Goal: Transaction & Acquisition: Purchase product/service

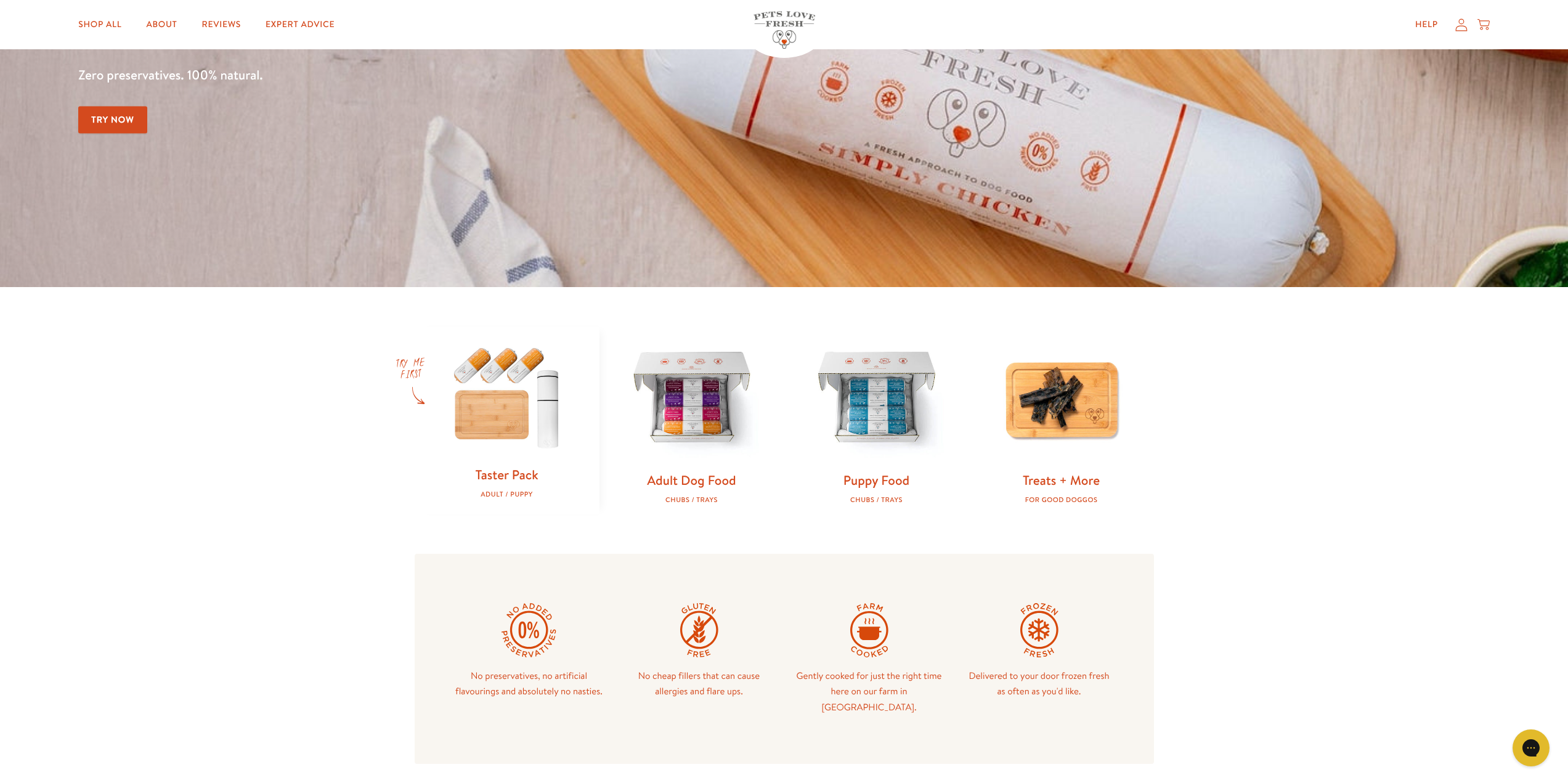
scroll to position [246, 0]
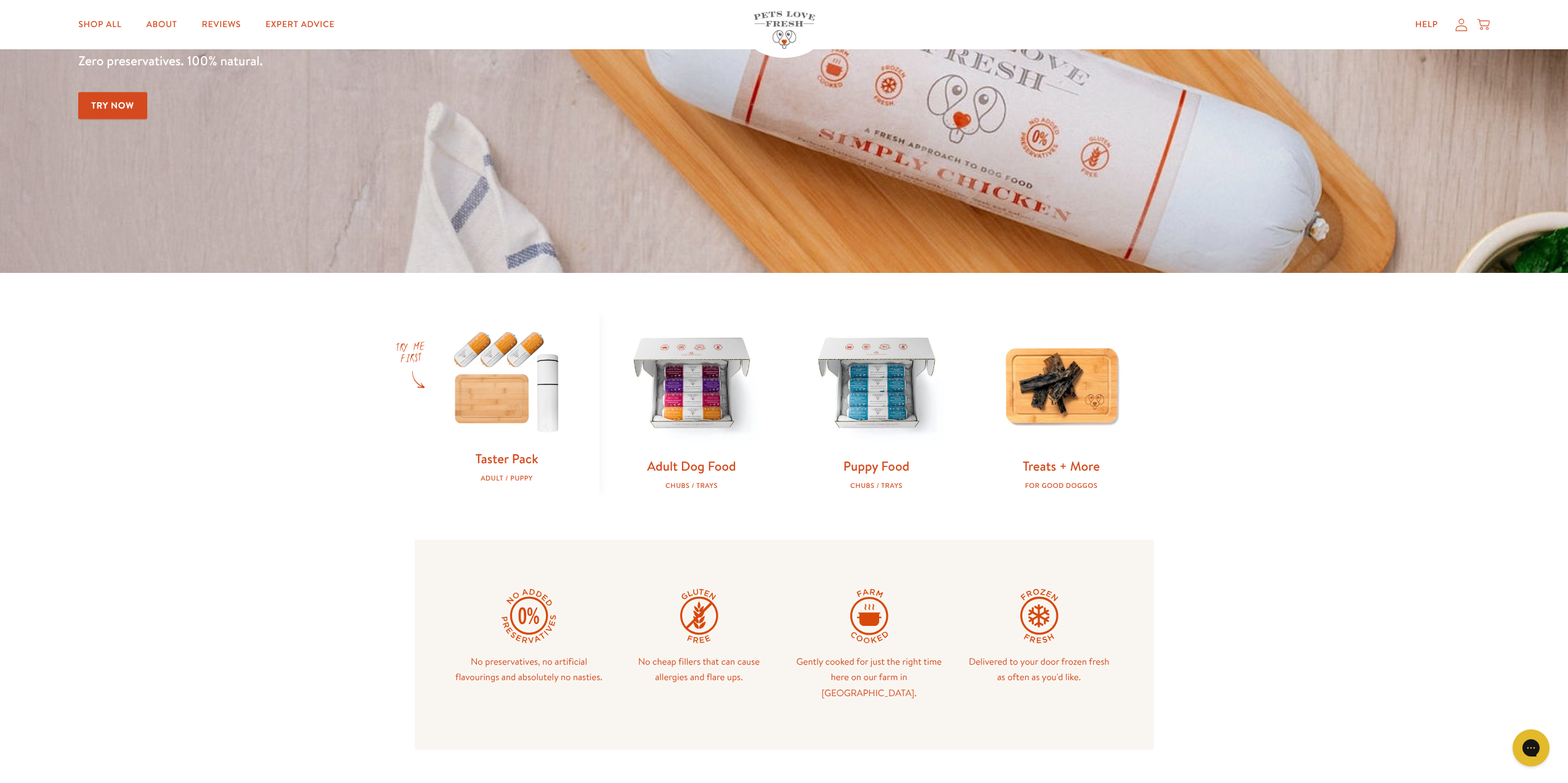
click at [492, 404] on img at bounding box center [506, 380] width 145 height 140
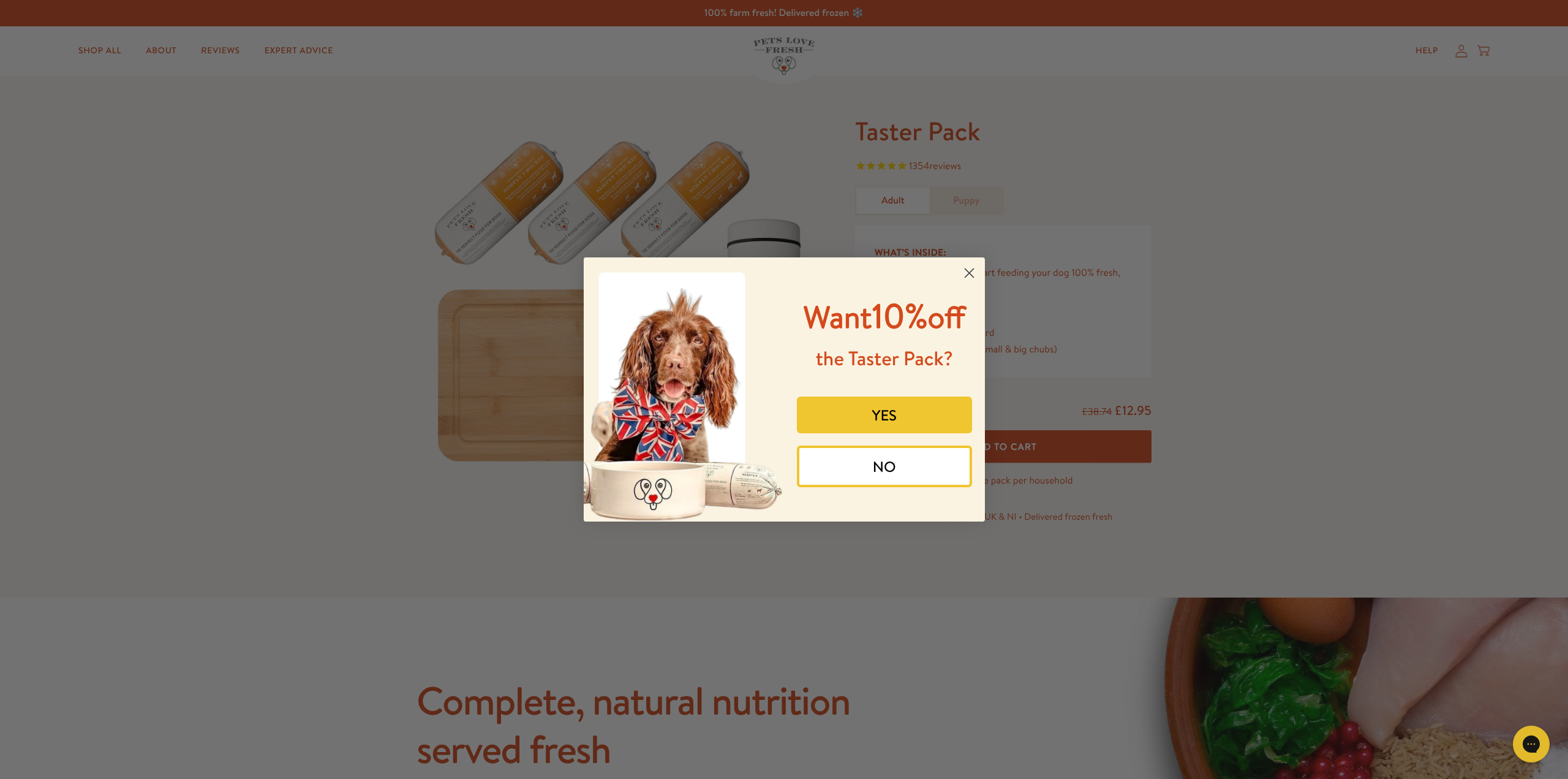
click at [934, 414] on button "YES" at bounding box center [884, 415] width 176 height 37
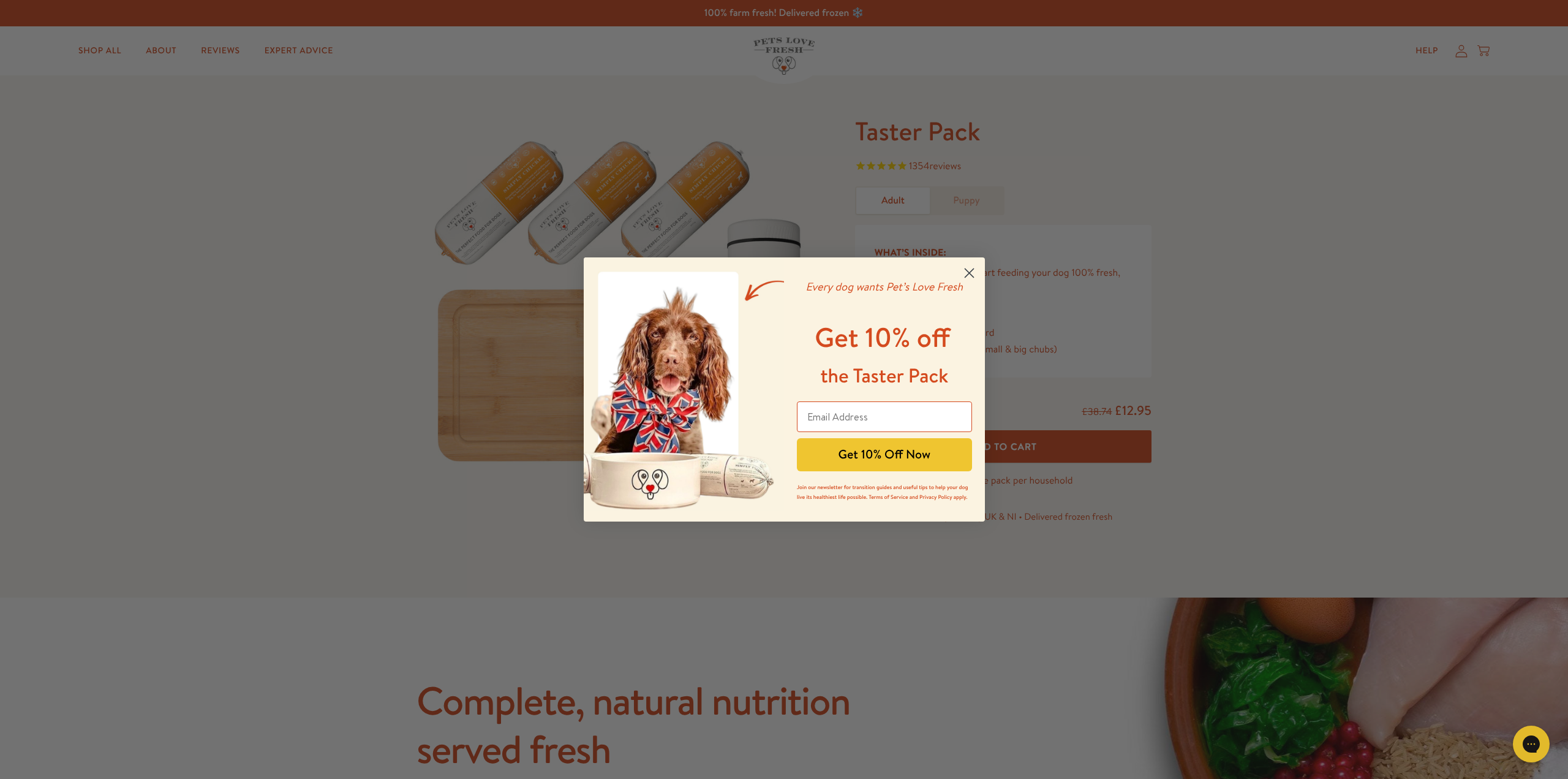
click at [967, 270] on circle "Close dialog" at bounding box center [968, 273] width 21 height 21
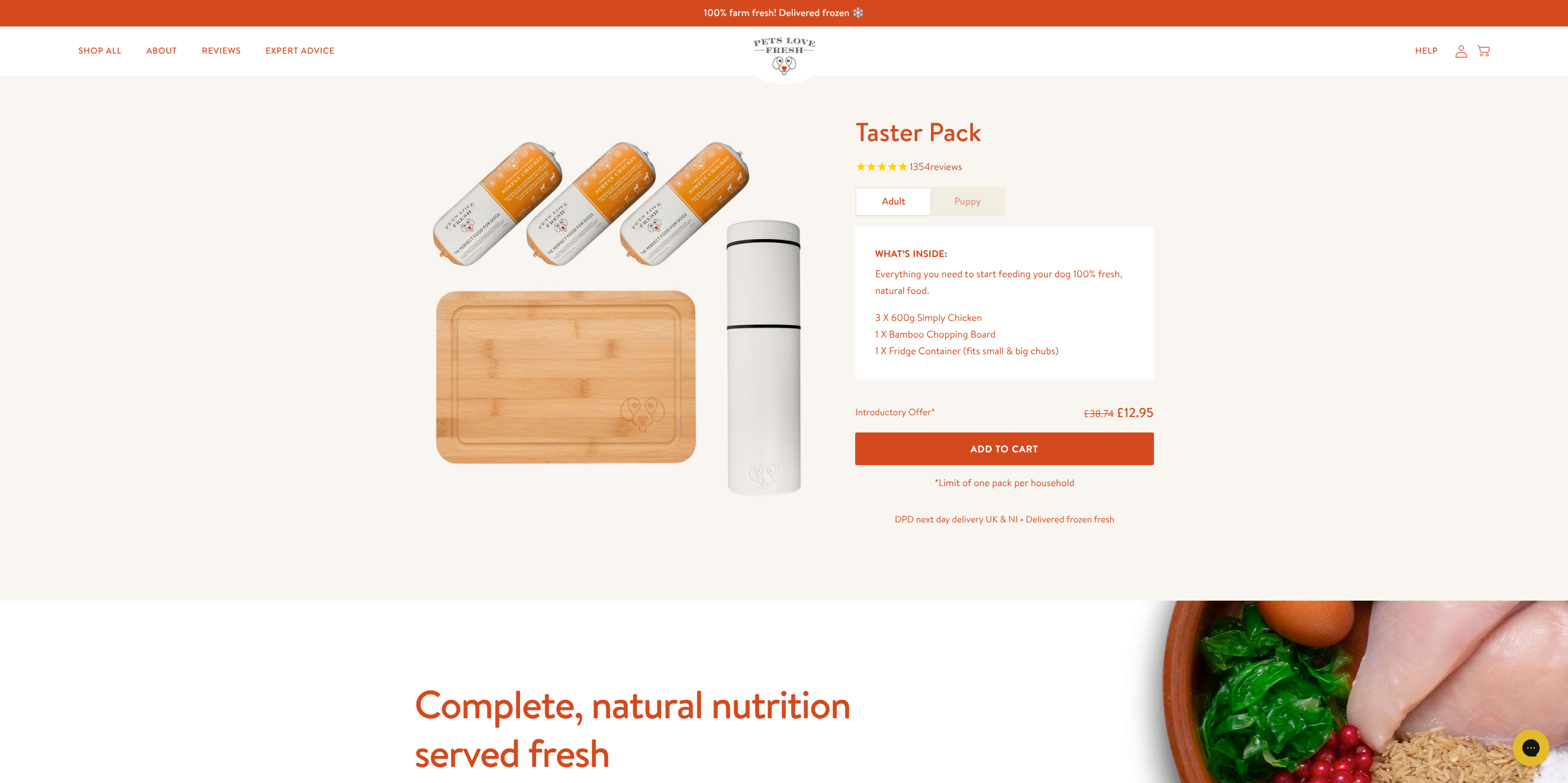
click at [25, 48] on header "Shop All About Reviews Expert Advice My account Shop All About Reviews Expert A…" at bounding box center [784, 51] width 1568 height 49
